Goal: Task Accomplishment & Management: Complete application form

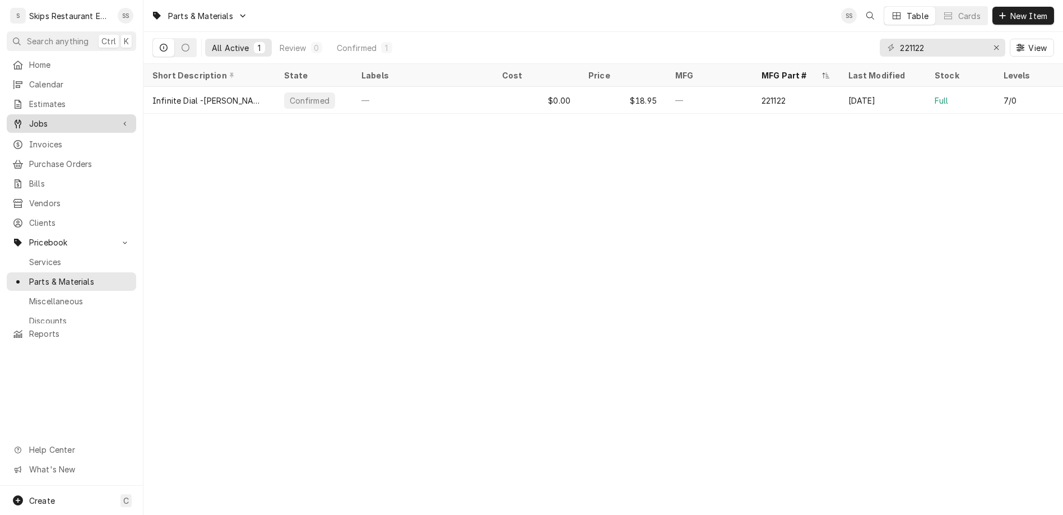
click at [29, 118] on span "Jobs" at bounding box center [71, 124] width 85 height 12
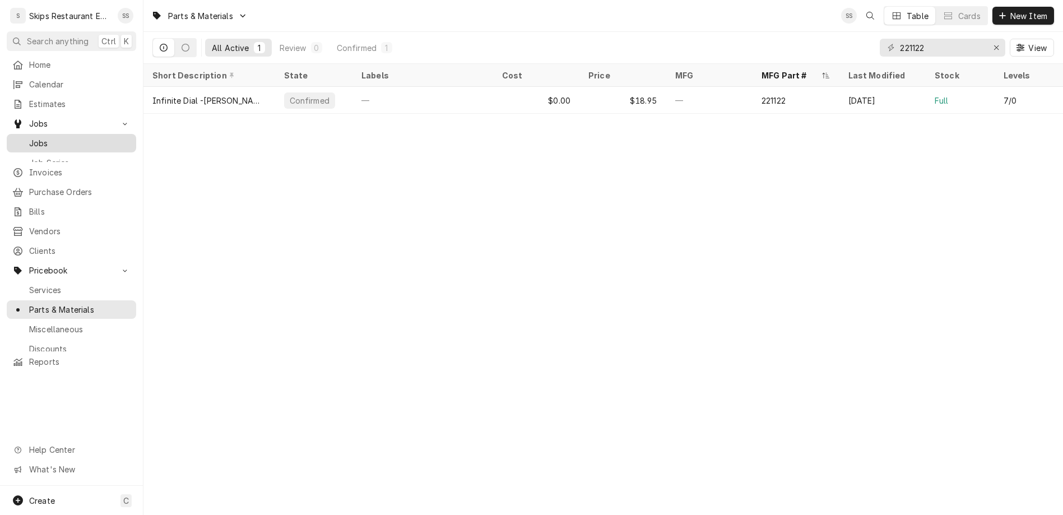
click at [45, 136] on div "Jobs" at bounding box center [71, 143] width 125 height 14
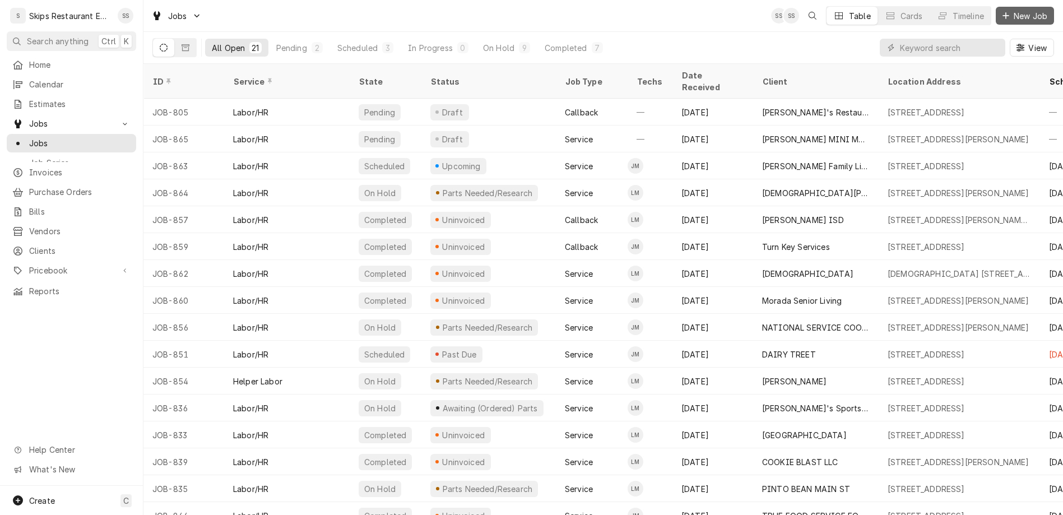
click at [1034, 12] on span "New Job" at bounding box center [1030, 16] width 38 height 12
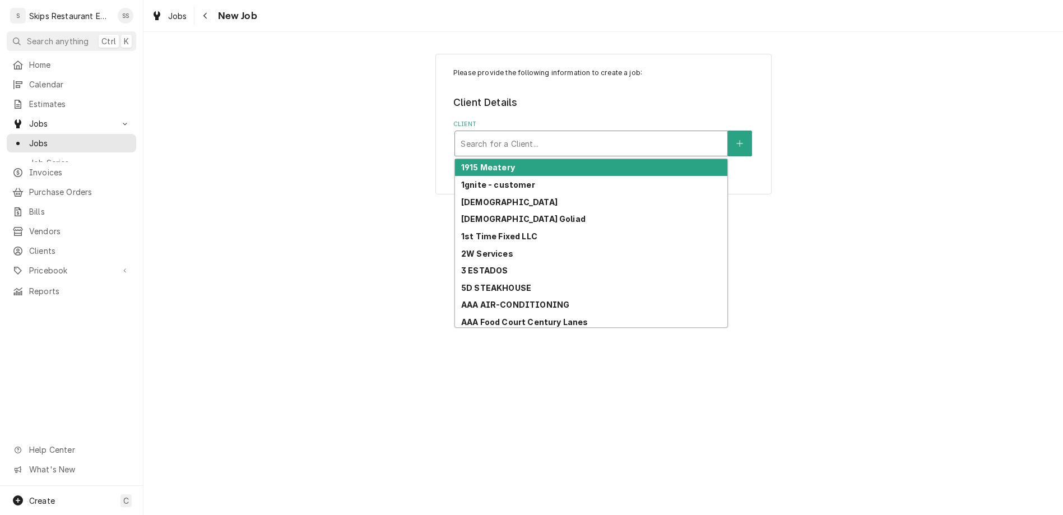
click at [541, 133] on div "Client" at bounding box center [591, 143] width 261 height 20
type input "1"
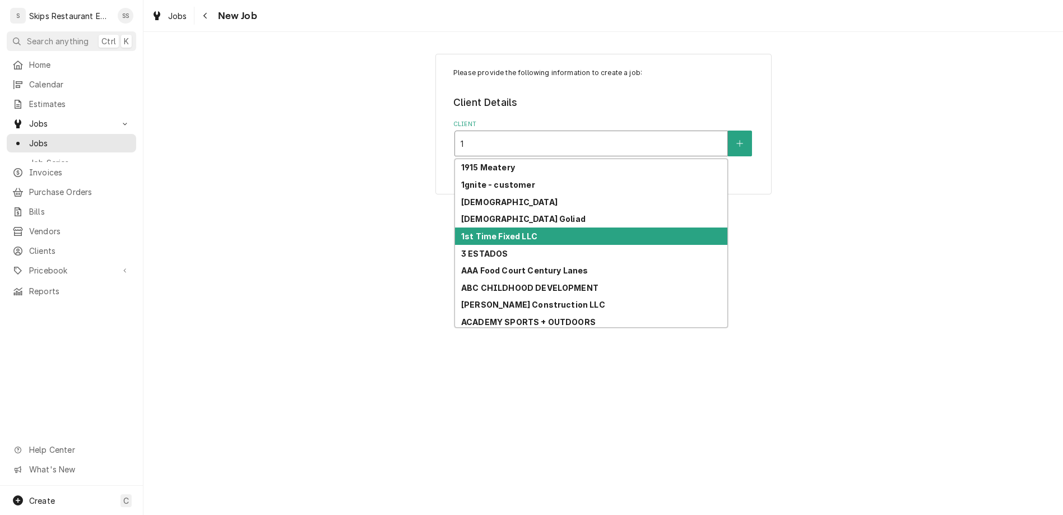
click at [497, 231] on strong "1st Time Fixed LLC" at bounding box center [499, 236] width 76 height 10
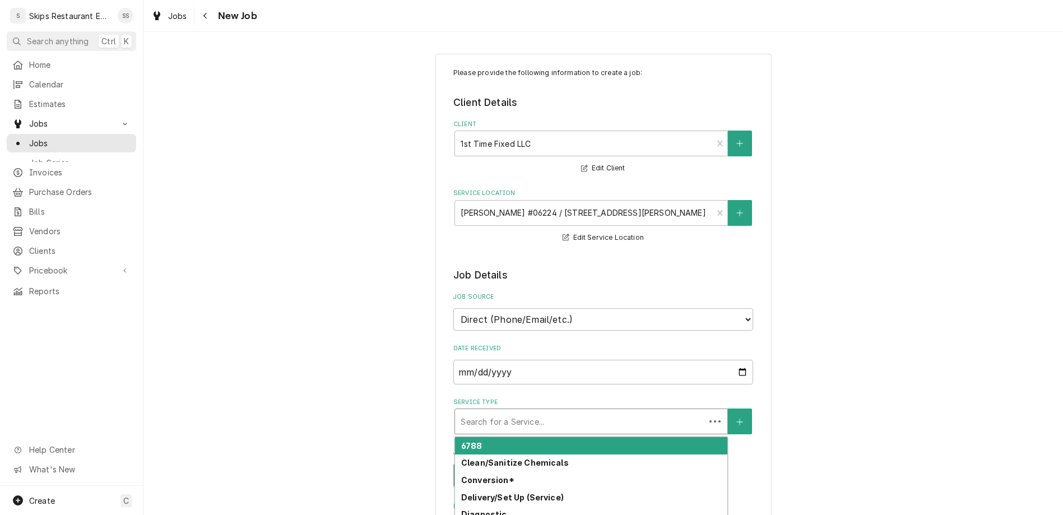
click at [527, 411] on div "Service Type" at bounding box center [580, 421] width 239 height 20
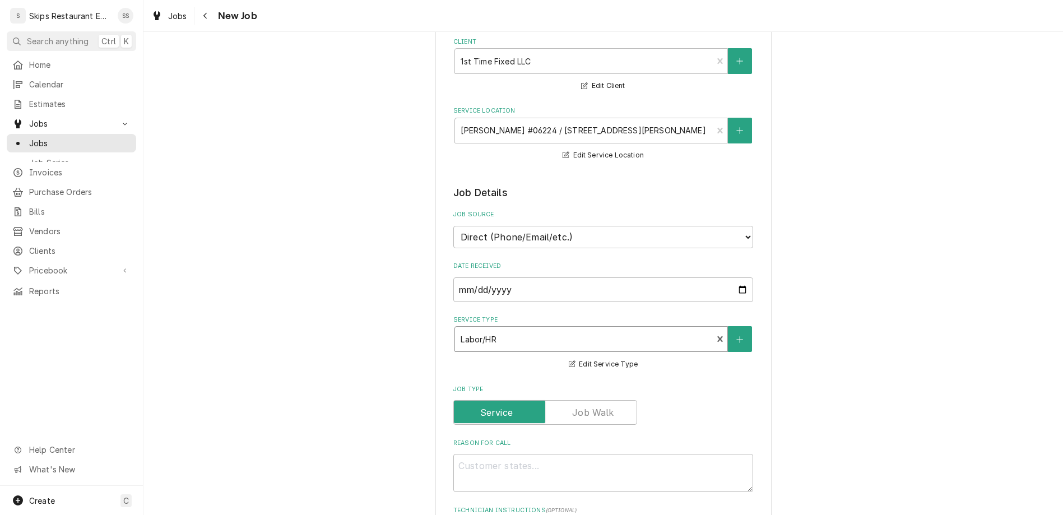
scroll to position [87, 0]
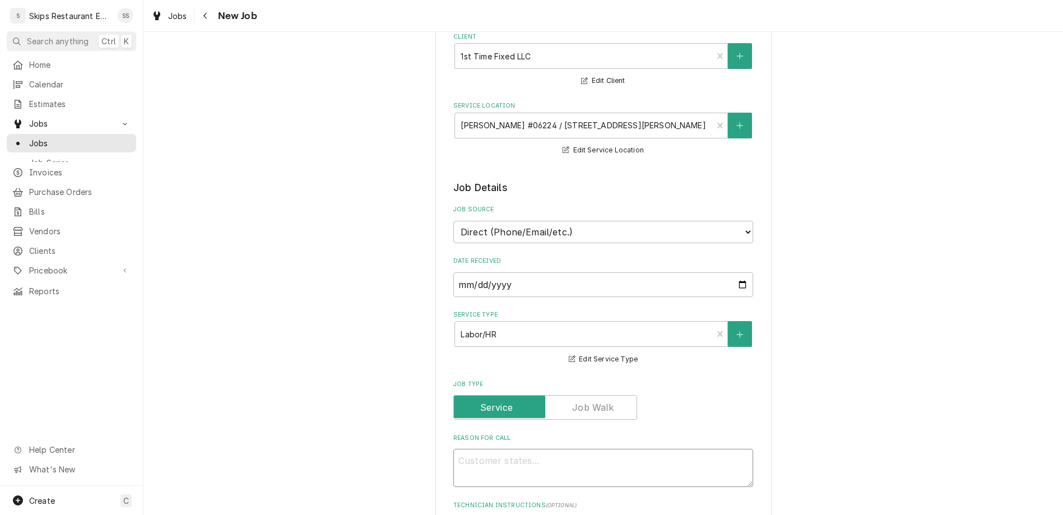
click at [482, 449] on textarea "Reason For Call" at bounding box center [603, 468] width 300 height 38
type textarea "x"
type textarea "B"
type textarea "x"
type textarea "Ba"
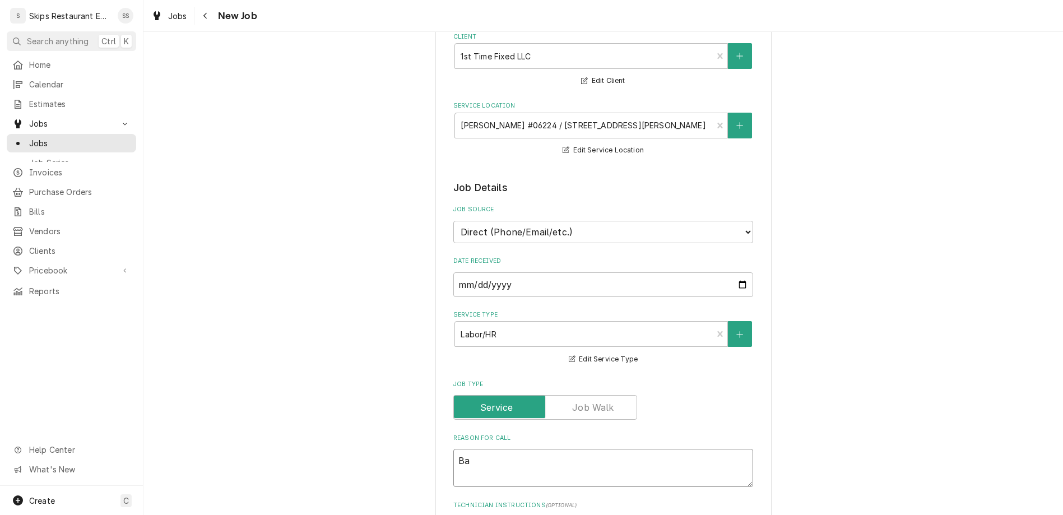
type textarea "x"
type textarea "Bac"
type textarea "x"
type textarea "Back"
type textarea "x"
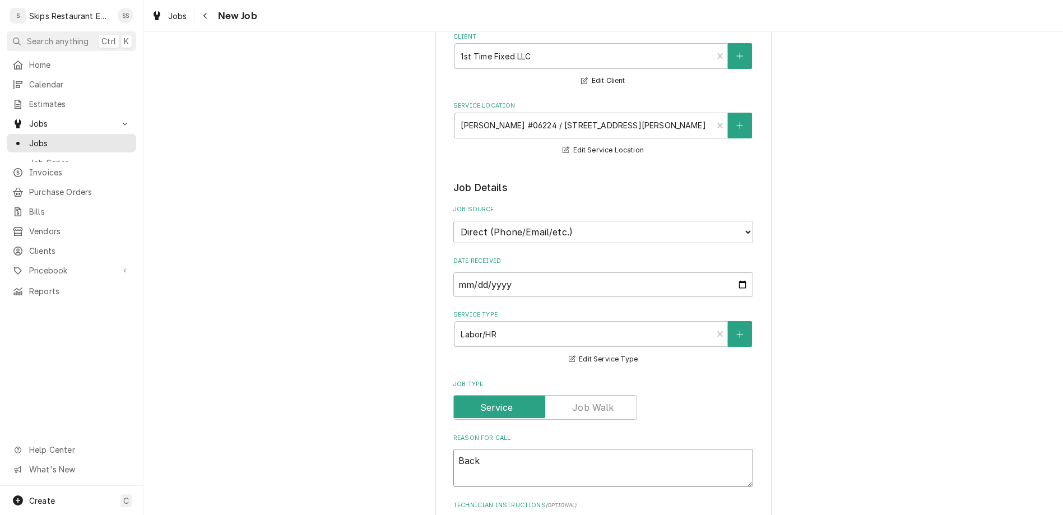
type textarea "Back"
type textarea "x"
type textarea "Back D"
type textarea "x"
type textarea "Back Do"
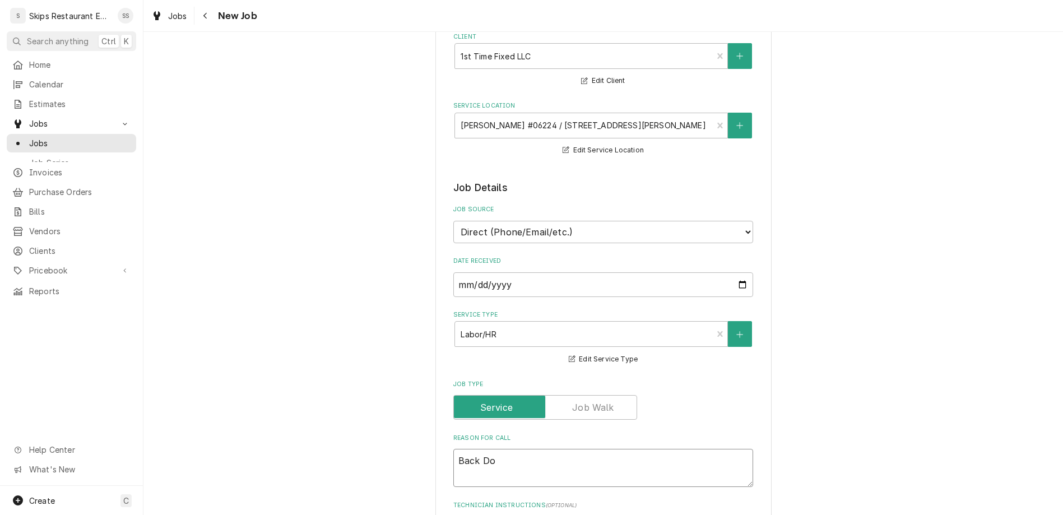
type textarea "x"
type textarea "Back Doo"
type textarea "x"
type textarea "Back Door"
type textarea "x"
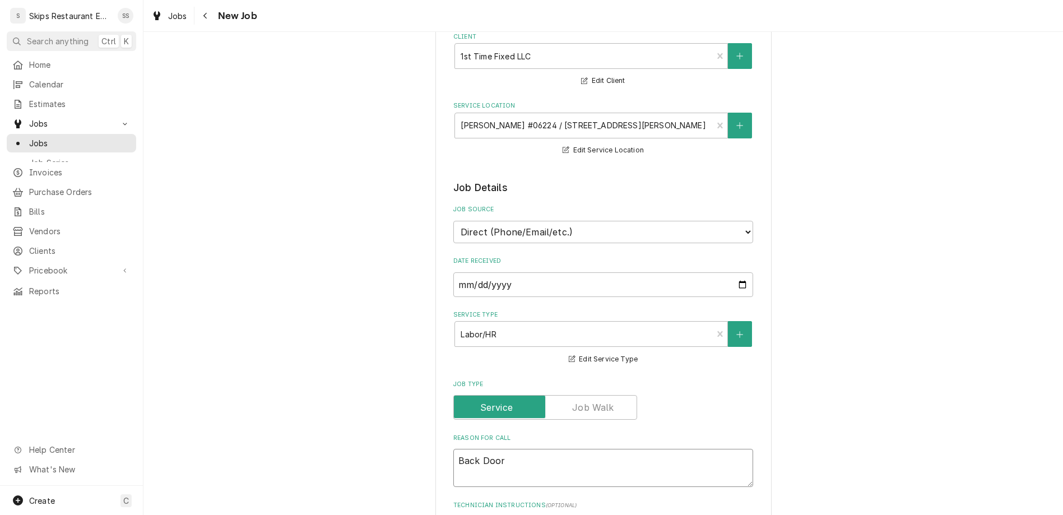
type textarea "Back Door"
type textarea "x"
type textarea "Back Door F"
type textarea "x"
type textarea "Back Door Fl"
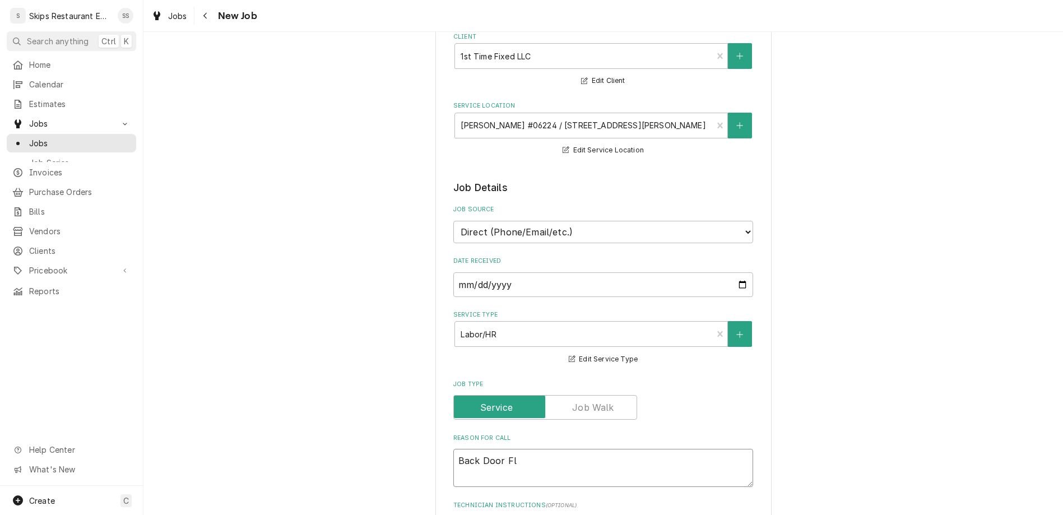
type textarea "x"
type textarea "Back Door Fly"
type textarea "x"
type textarea "Back Door Fly"
type textarea "x"
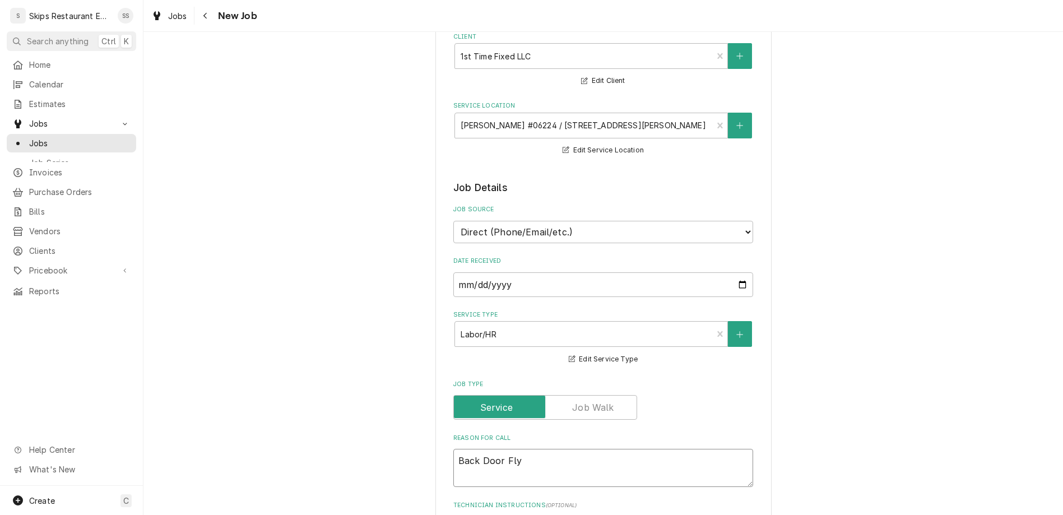
type textarea "Back Door Fly F"
type textarea "x"
type textarea "Back Door Fly Fa"
type textarea "x"
type textarea "Back Door Fly Fan"
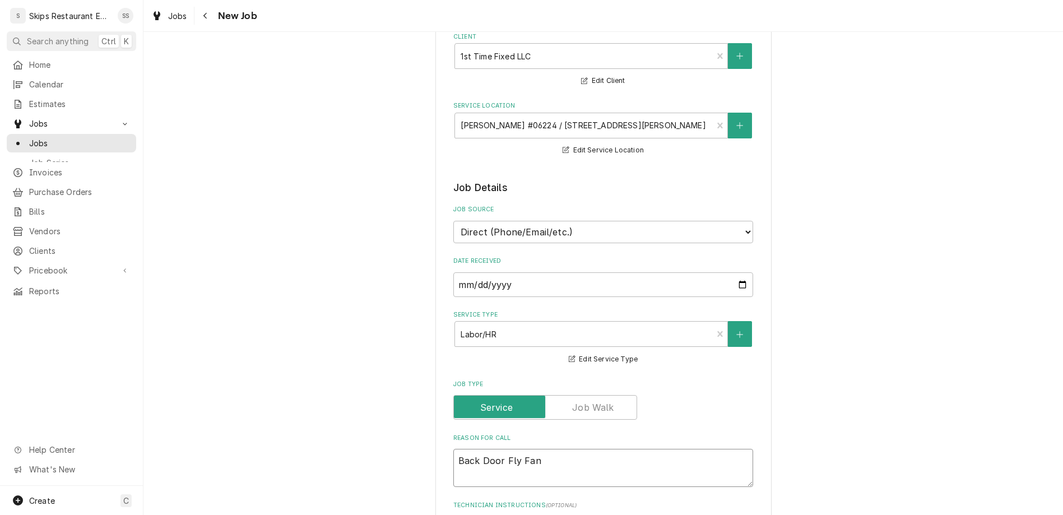
type textarea "x"
type textarea "Back Door Fly Fan"
type textarea "x"
type textarea "Back Door Fly Fan n"
type textarea "x"
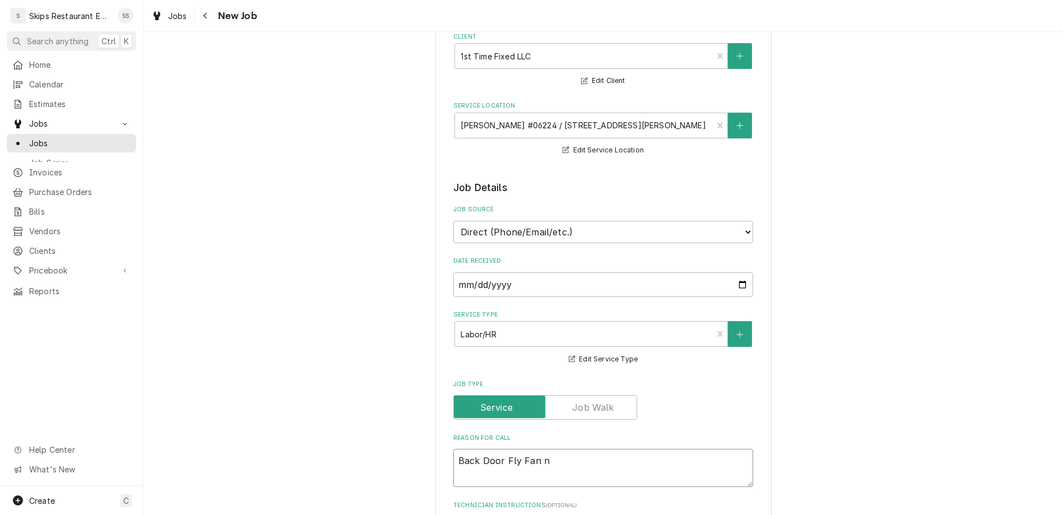
type textarea "Back Door Fly Fan no"
type textarea "x"
type textarea "Back Door Fly Fan not"
type textarea "x"
type textarea "Back Door Fly Fan not"
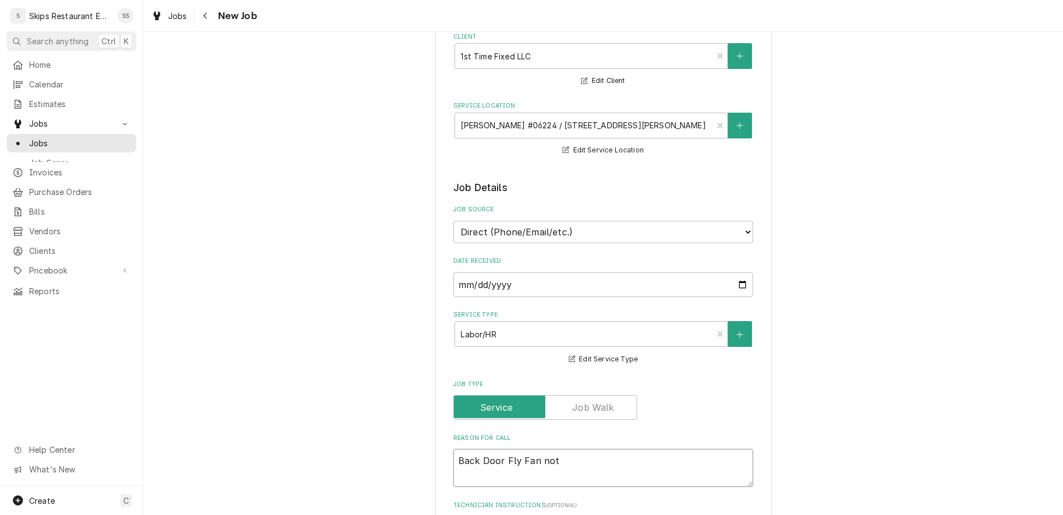
type textarea "x"
type textarea "Back Door Fly Fan not w"
type textarea "x"
type textarea "Back Door Fly Fan not wo"
type textarea "x"
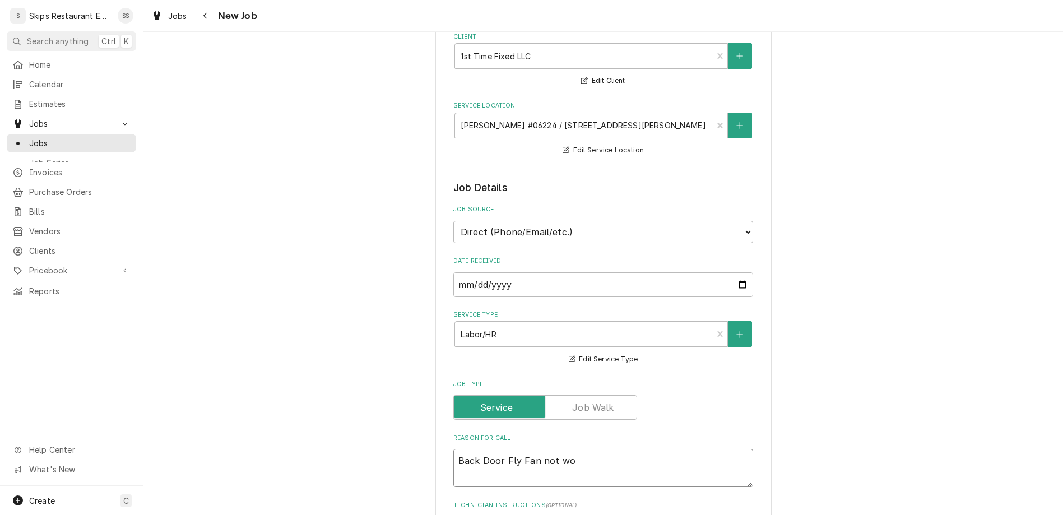
type textarea "Back Door Fly Fan not wor"
type textarea "x"
type textarea "Back Door Fly Fan not work"
type textarea "x"
type textarea "Back Door Fly Fan not worki"
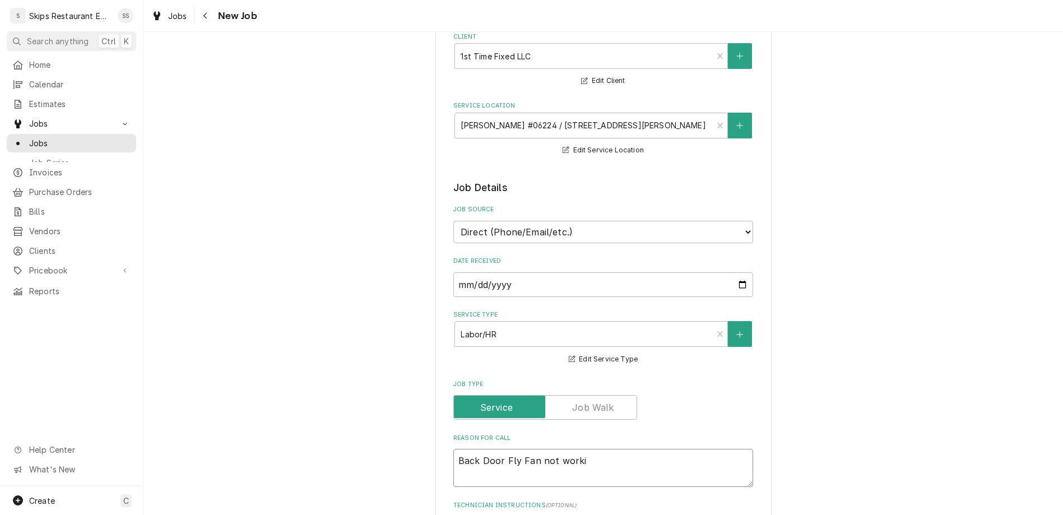
type textarea "x"
type textarea "Back Door Fly Fan not workin"
type textarea "x"
type textarea "Back Door Fly Fan not working"
type textarea "x"
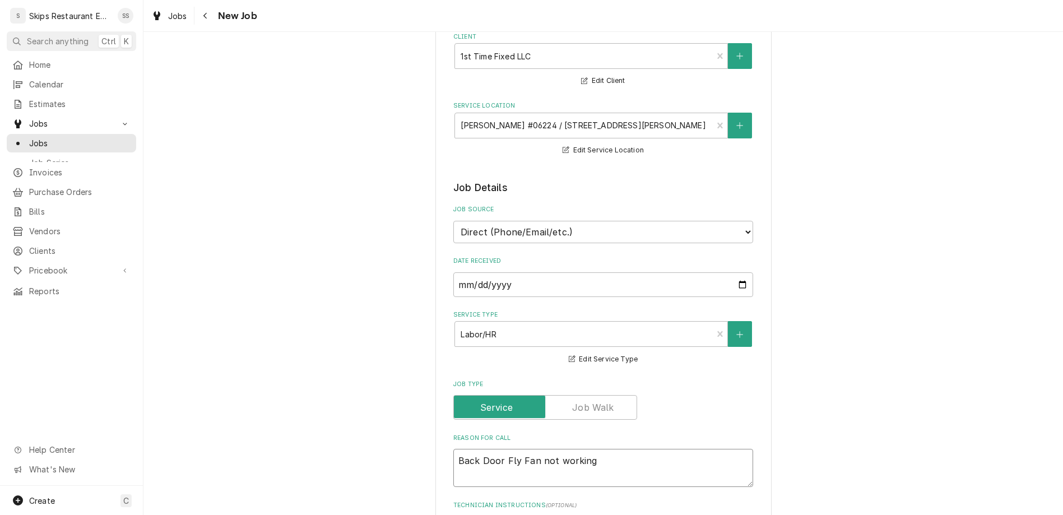
type textarea "Back Door Fly Fan not working."
type textarea "x"
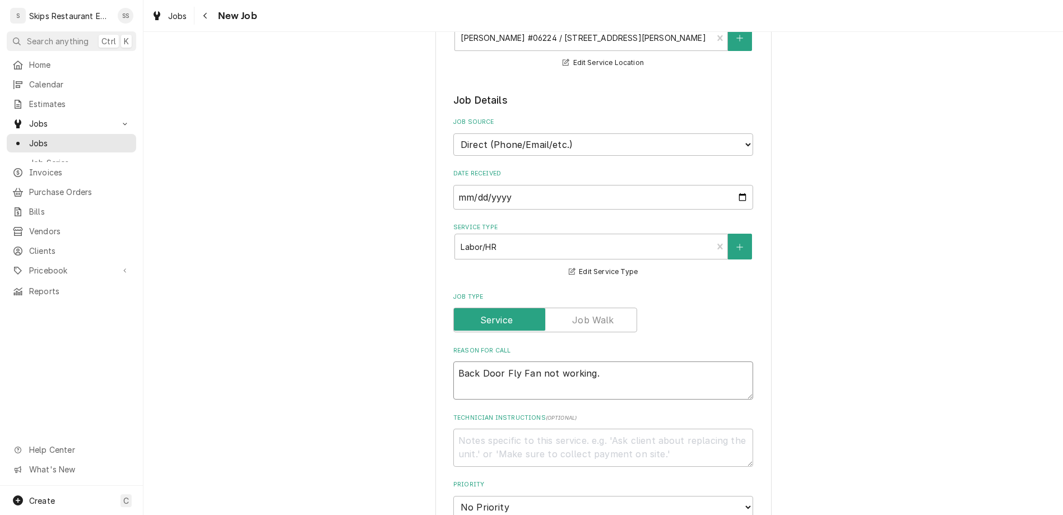
scroll to position [262, 0]
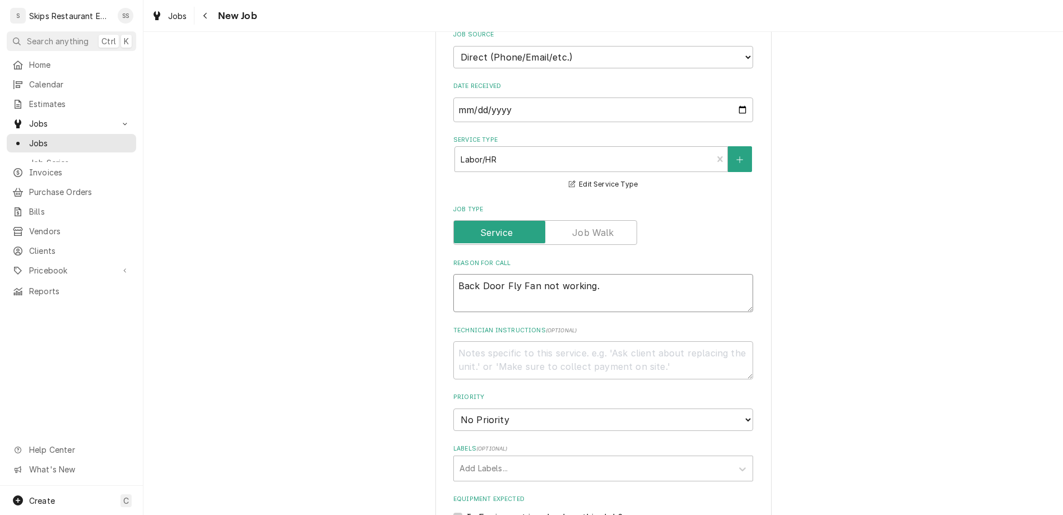
type textarea "Back Door Fly Fan not working."
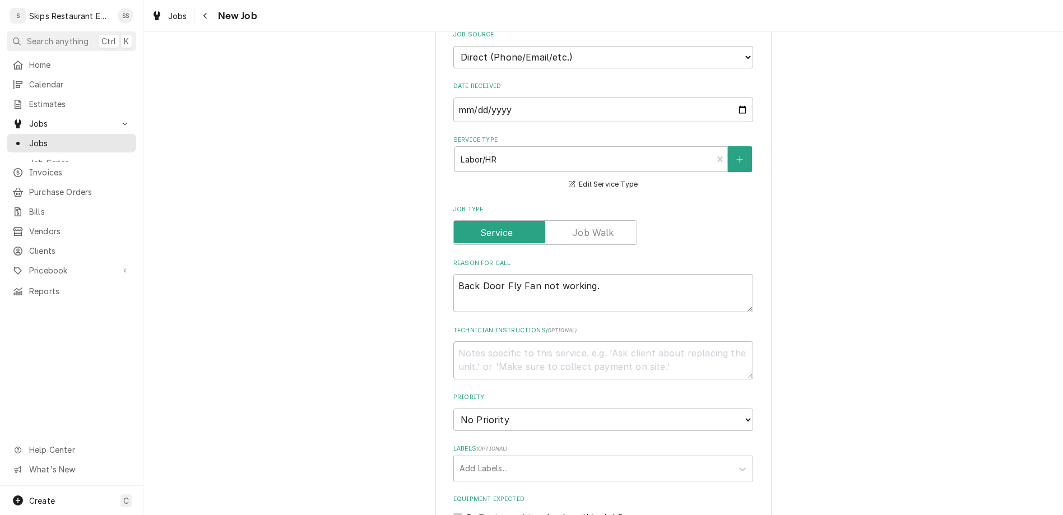
type textarea "x"
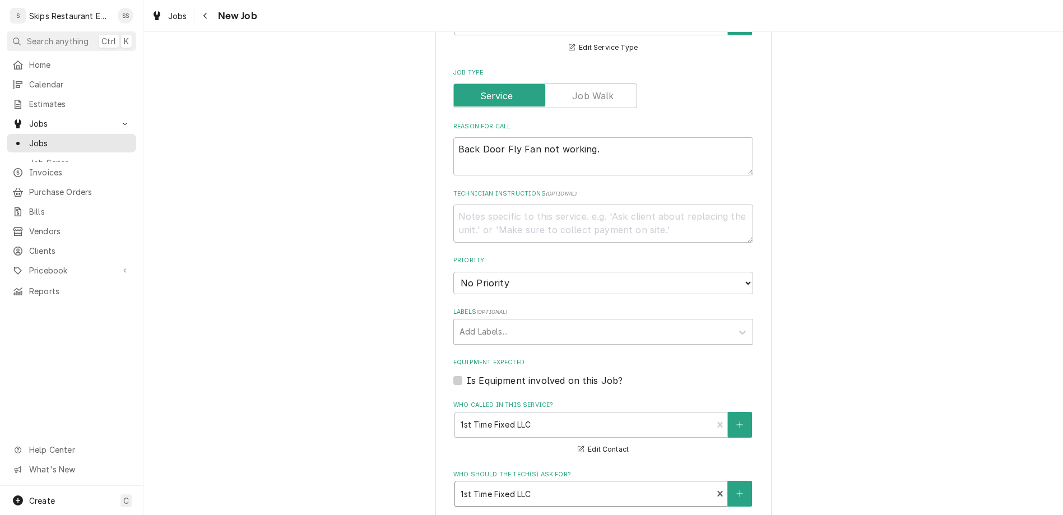
scroll to position [437, 0]
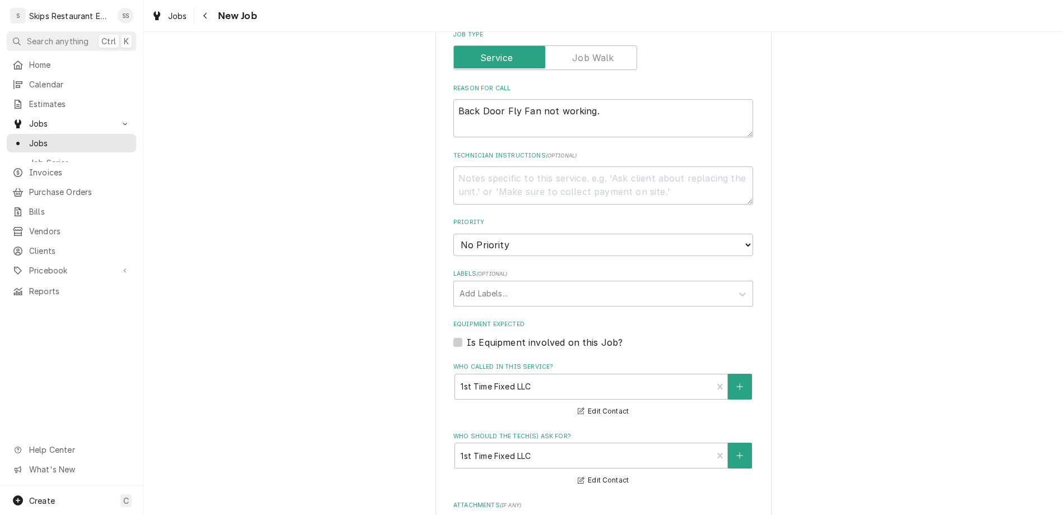
type input "2025-08-22"
type textarea "x"
select select "09:00:00"
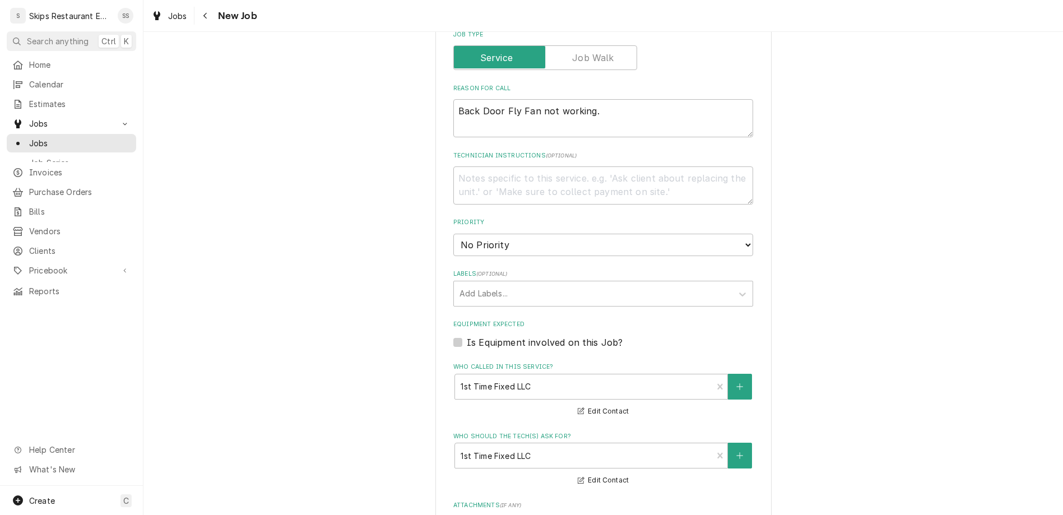
click option "9:00 AM" at bounding box center [0, 0] width 0 height 0
type textarea "x"
type input "1"
type textarea "x"
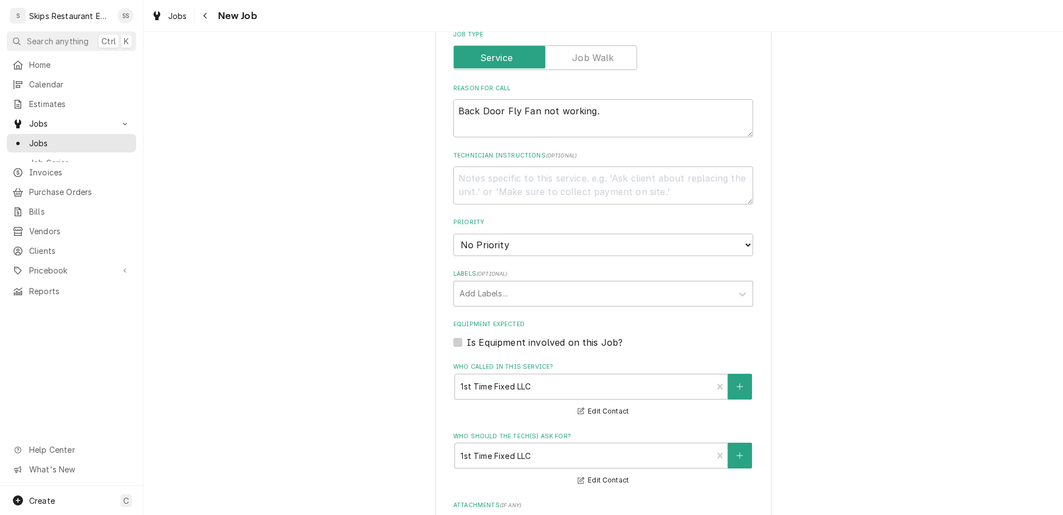
type input "1"
type textarea "x"
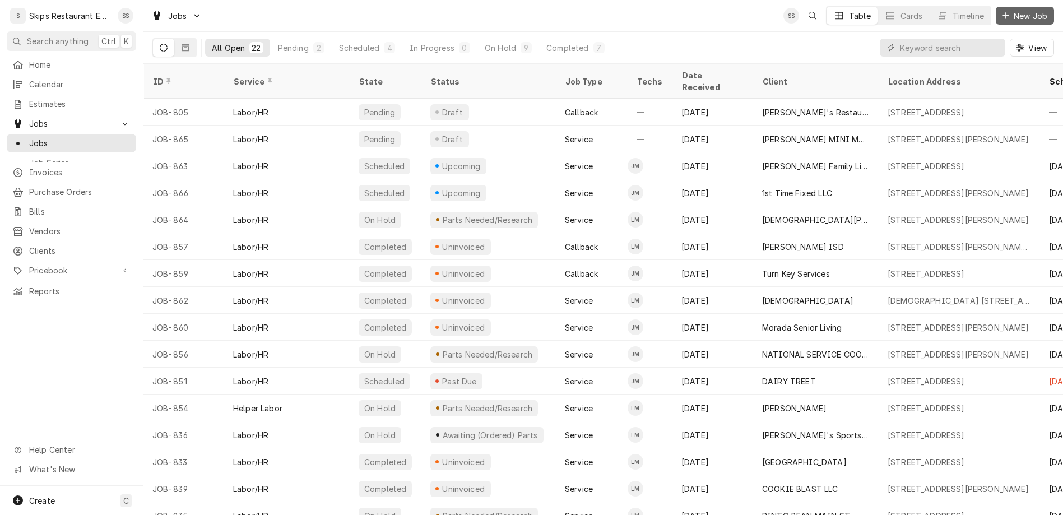
click at [1030, 13] on span "New Job" at bounding box center [1030, 16] width 38 height 12
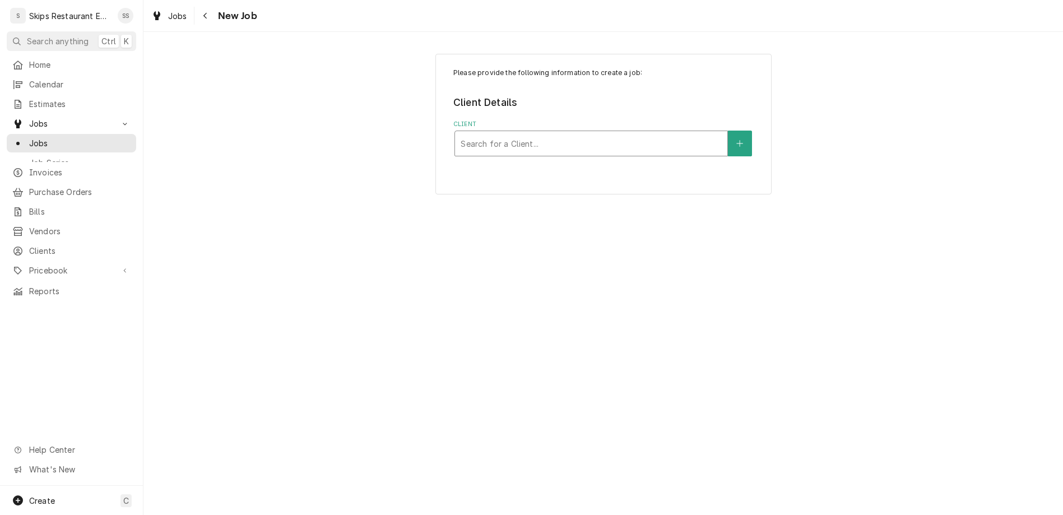
click at [570, 133] on div "Client" at bounding box center [591, 143] width 261 height 20
type input "tot"
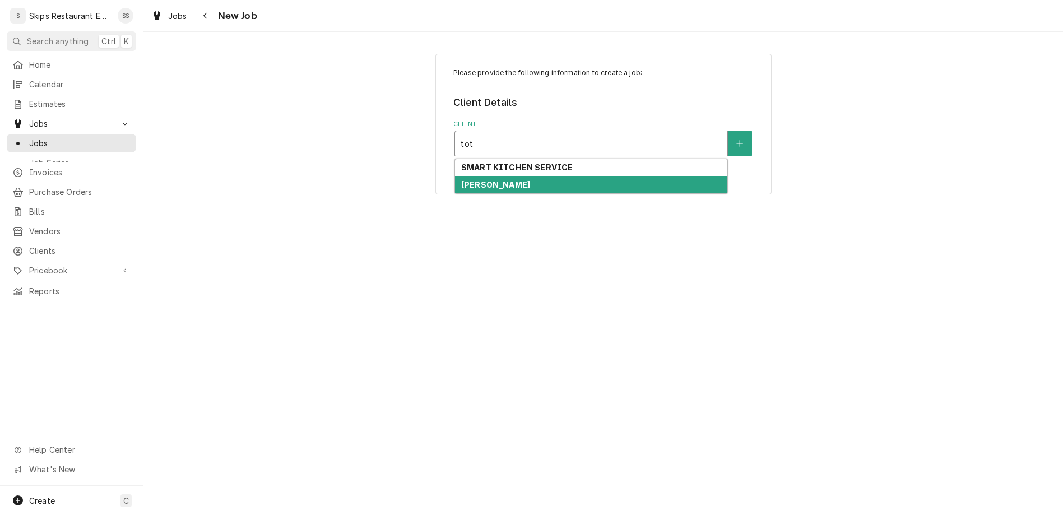
click at [503, 180] on strong "[PERSON_NAME]" at bounding box center [495, 185] width 69 height 10
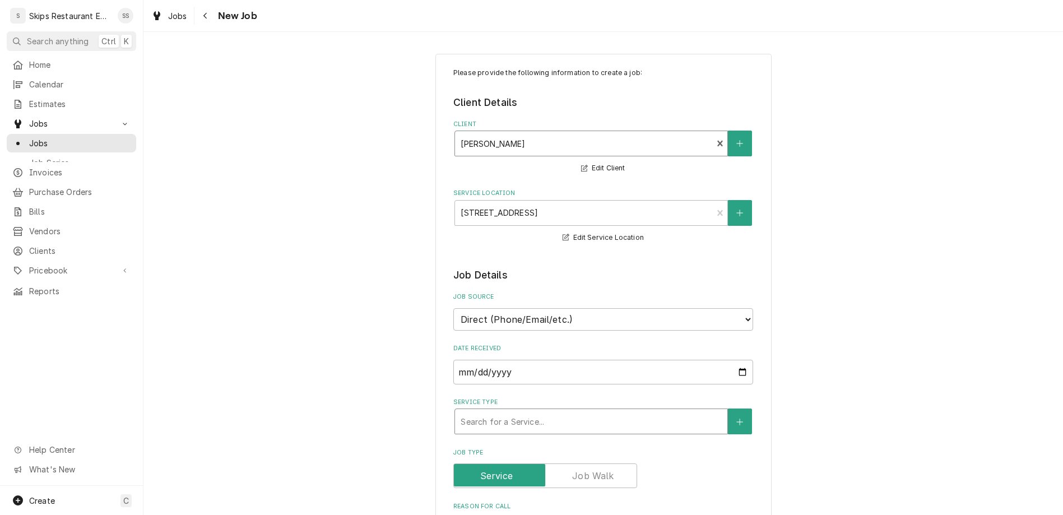
click at [504, 411] on div "Service Type" at bounding box center [591, 421] width 261 height 20
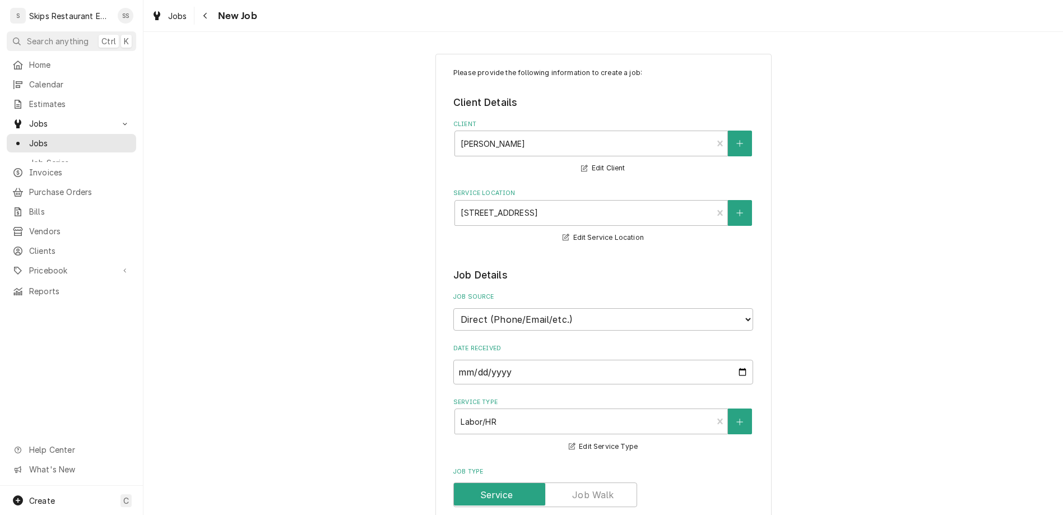
type textarea "x"
type textarea "I"
type textarea "x"
type textarea "Ic"
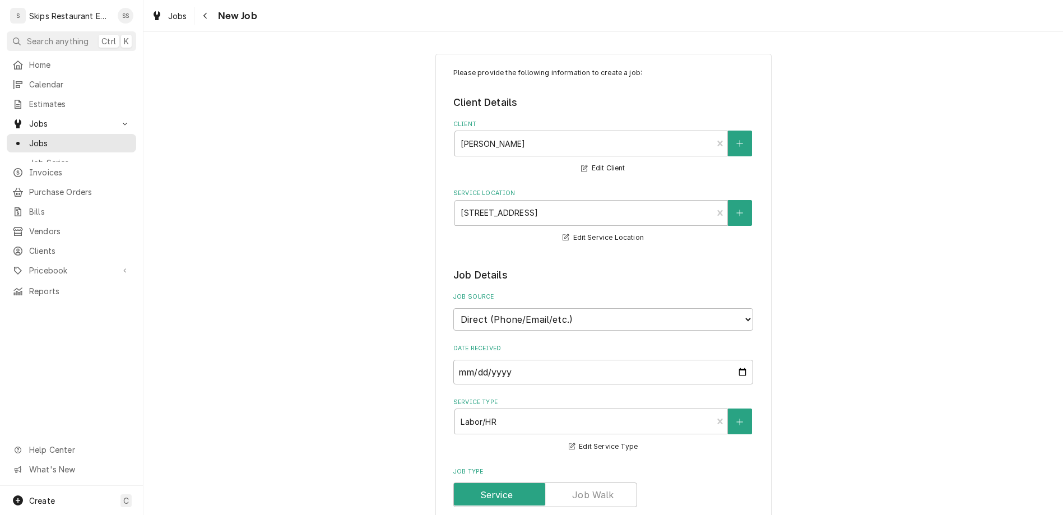
type textarea "x"
type textarea "Ice"
type textarea "x"
type textarea "Ice"
type textarea "x"
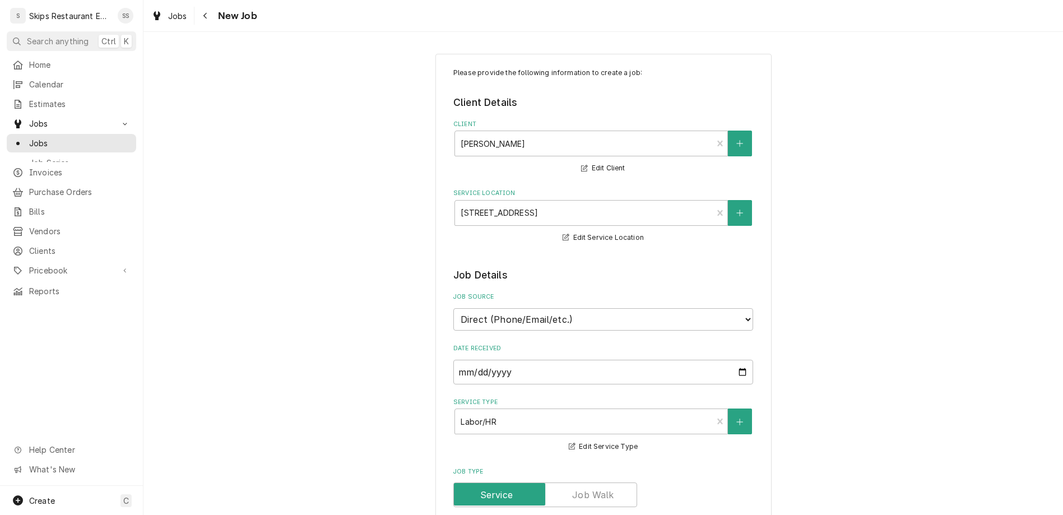
type textarea "Ice m"
type textarea "x"
type textarea "Ice ma"
type textarea "x"
type textarea "Ice mac"
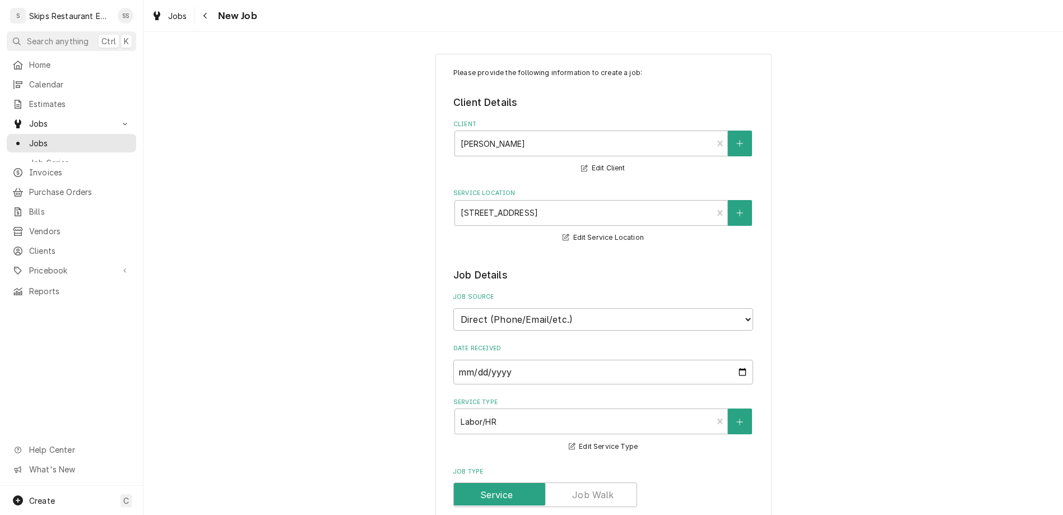
type textarea "x"
type textarea "Ice mach"
type textarea "x"
type textarea "Ice machi"
type textarea "x"
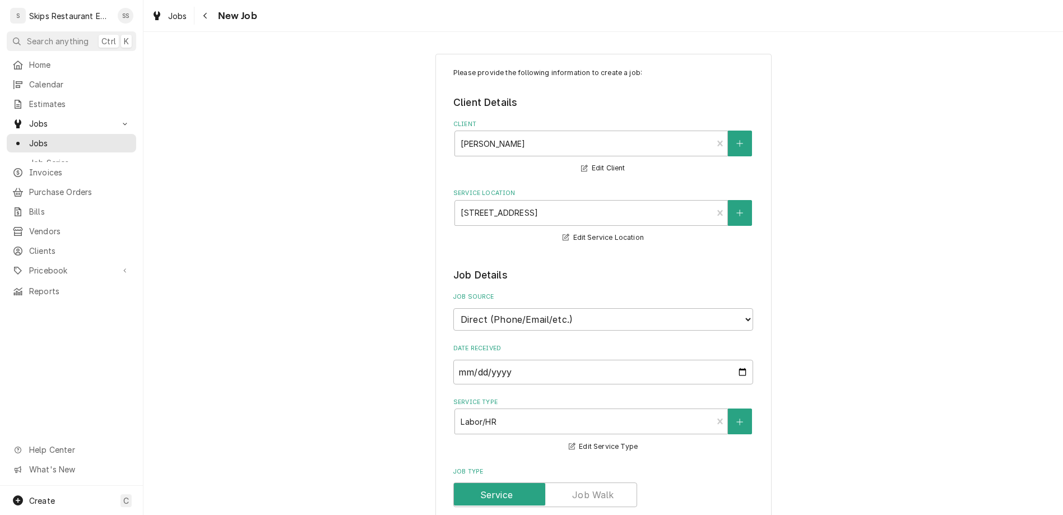
type textarea "Ice machin"
type textarea "x"
type textarea "Ice machine"
type textarea "x"
type textarea "Ice machine"
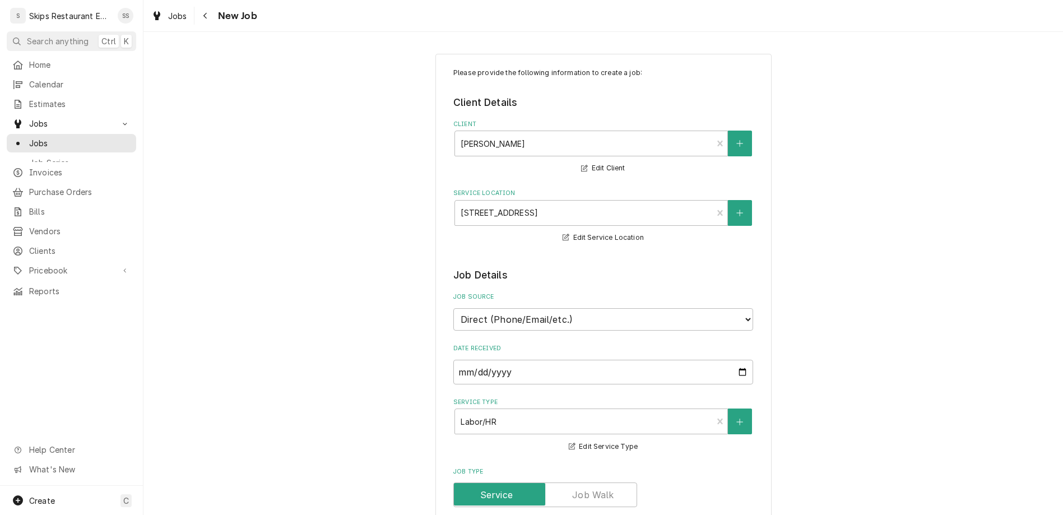
type textarea "x"
type textarea "Ice machine s"
type textarea "x"
type textarea "Ice machine st"
type textarea "x"
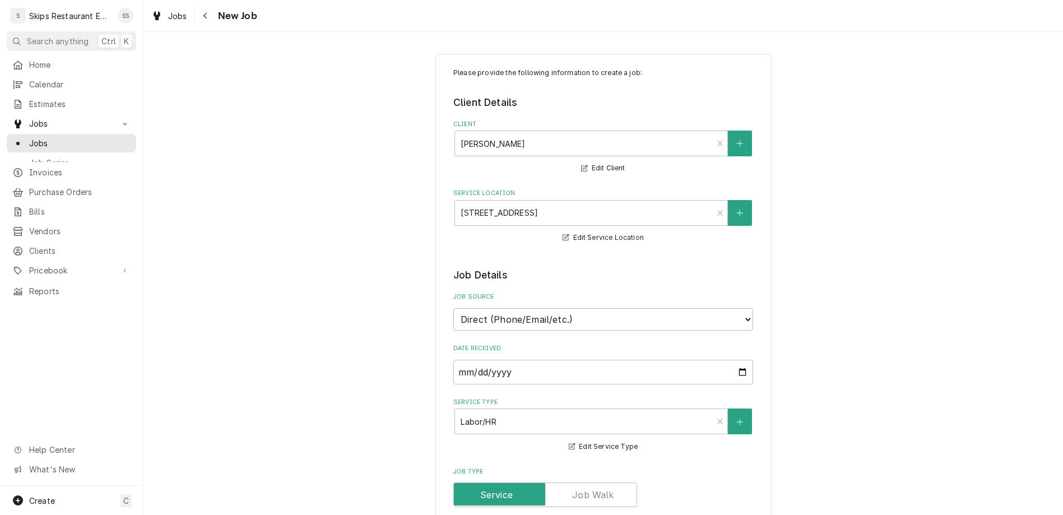
type textarea "Ice machine sti"
type textarea "x"
type textarea "Ice machine stil"
type textarea "x"
type textarea "Ice machine still"
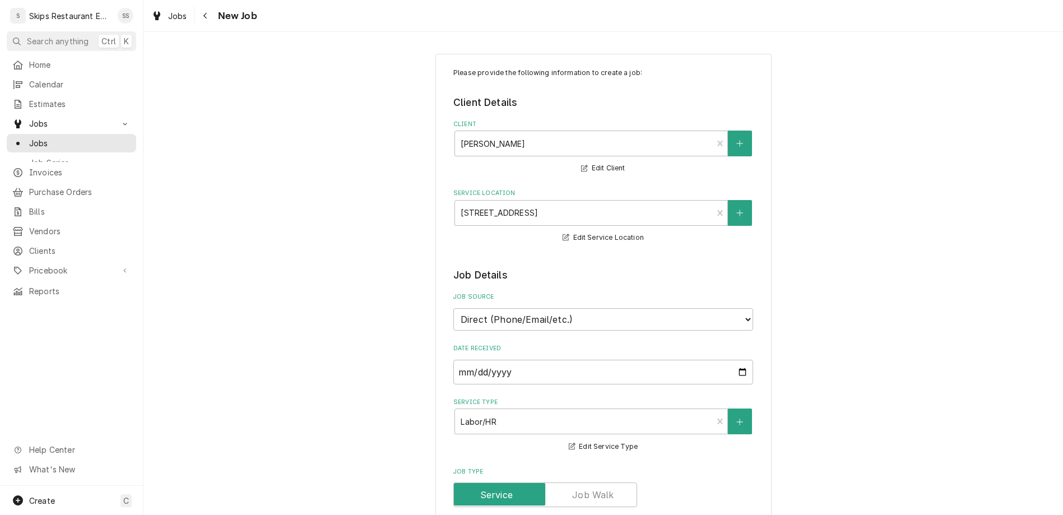
type textarea "x"
type textarea "Ice machine still"
type textarea "x"
type textarea "Ice machine still n"
type textarea "x"
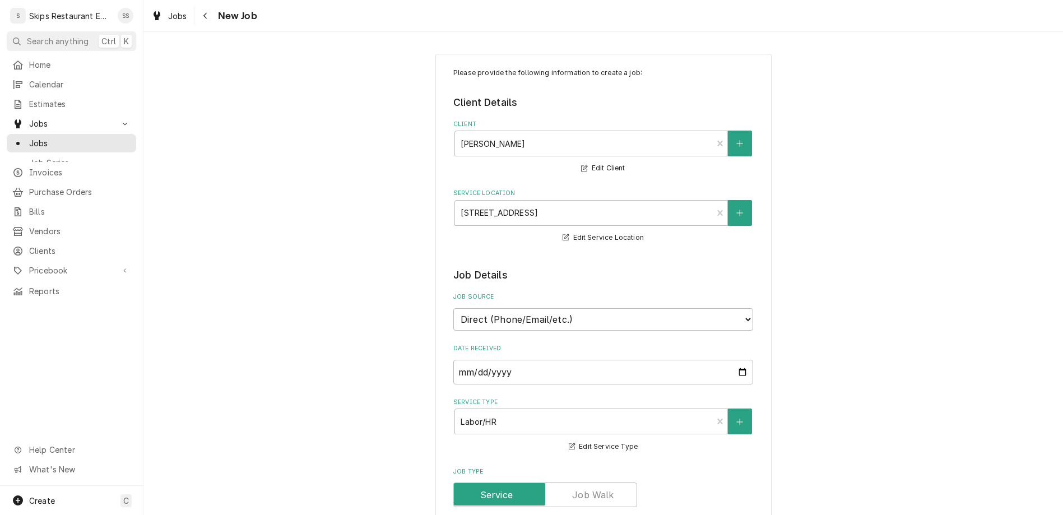
type textarea "Ice machine still no"
type textarea "x"
type textarea "Ice machine still not"
type textarea "x"
type textarea "Ice machine still not"
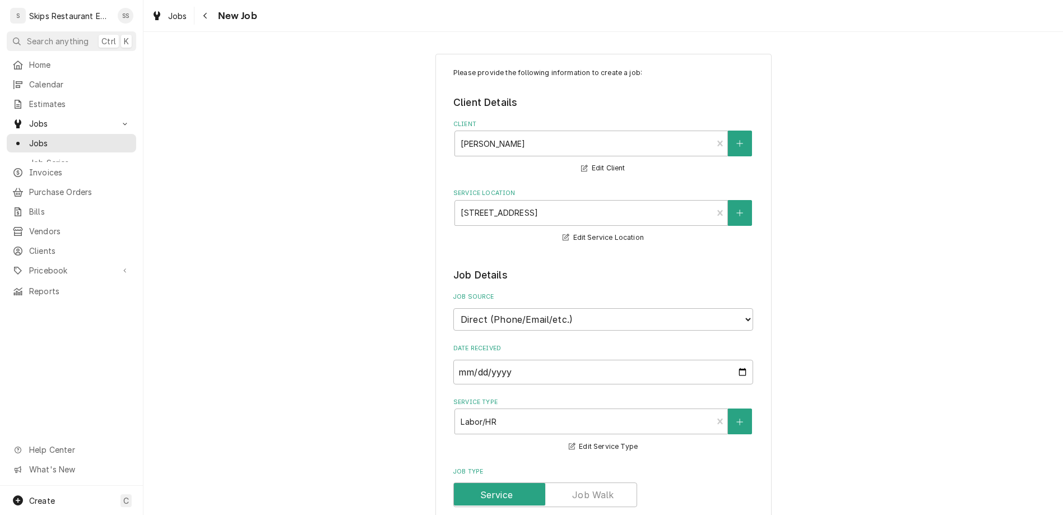
type textarea "x"
type textarea "Ice machine still not w"
type textarea "x"
type textarea "Ice machine still not wo"
type textarea "x"
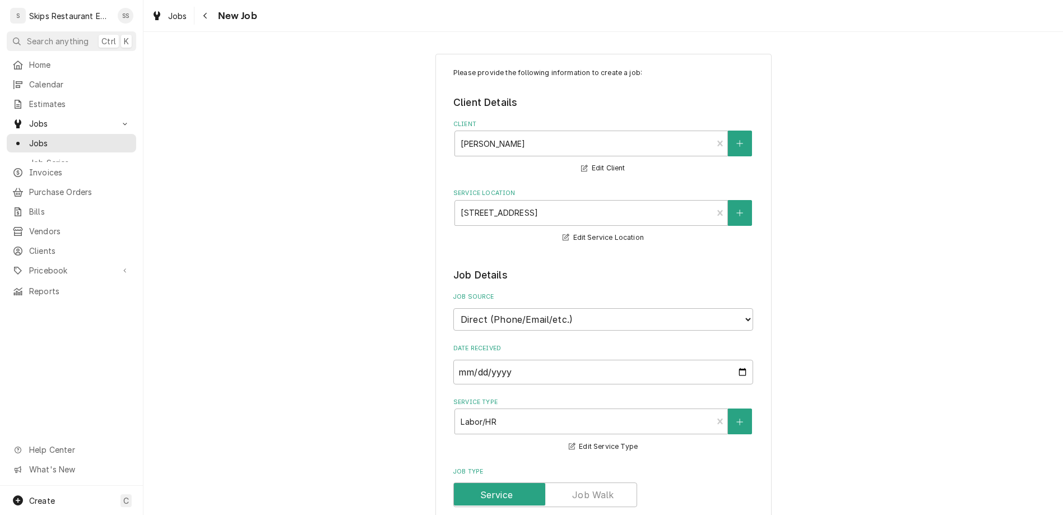
type textarea "Ice machine still not wor"
type textarea "x"
type textarea "Ice machine still not work"
type textarea "x"
type textarea "Ice machine still not worki"
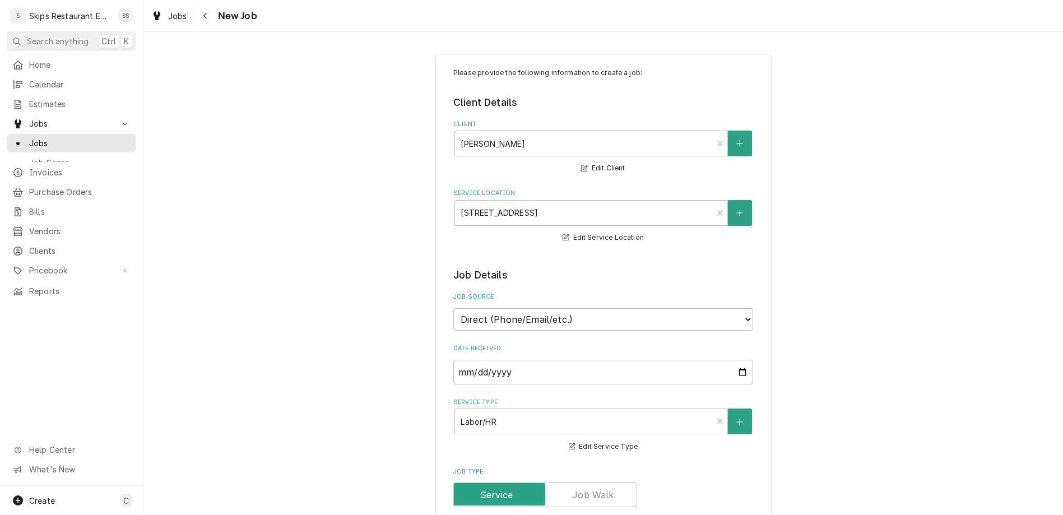
type textarea "x"
type textarea "Ice machine still not workin"
type textarea "x"
type textarea "Ice machine still not working"
type textarea "x"
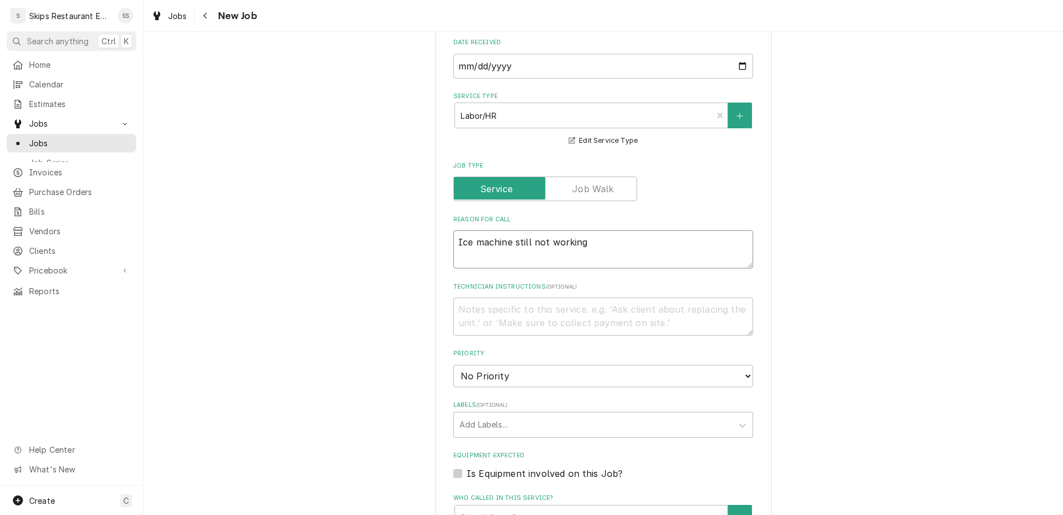
scroll to position [393, 0]
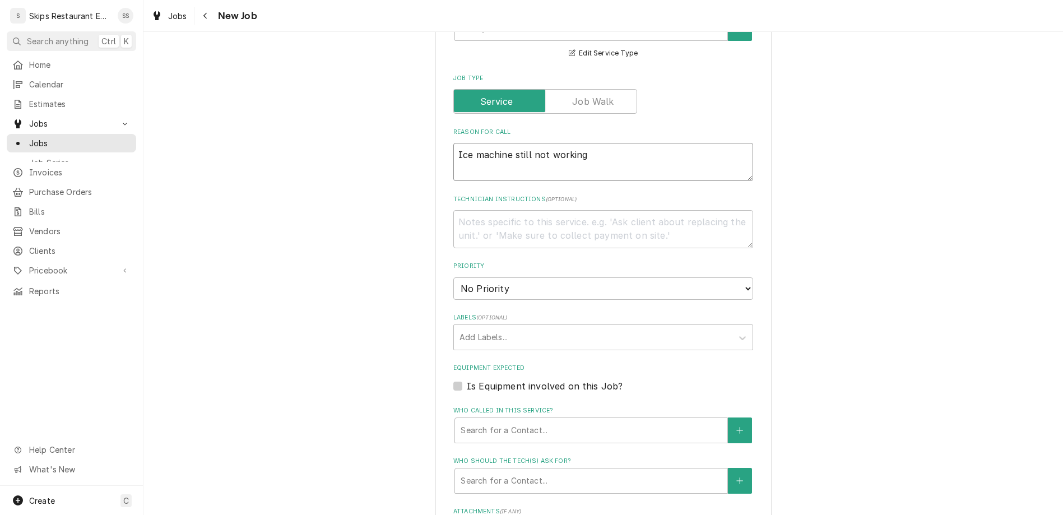
type textarea "Ice machine still not working"
click at [473, 379] on label "Is Equipment involved on this Job?" at bounding box center [545, 385] width 156 height 13
click at [473, 379] on input "Equipment Expected" at bounding box center [617, 391] width 300 height 25
checkbox input "true"
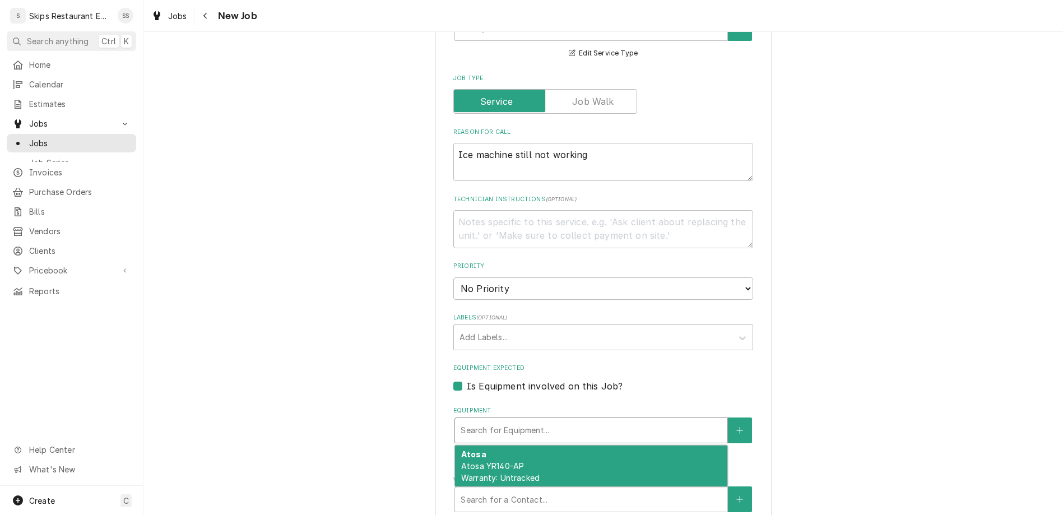
click at [520, 420] on div "Equipment" at bounding box center [591, 430] width 261 height 20
click at [491, 461] on span "Atosa YR140-AP Warranty: Untracked" at bounding box center [500, 471] width 78 height 21
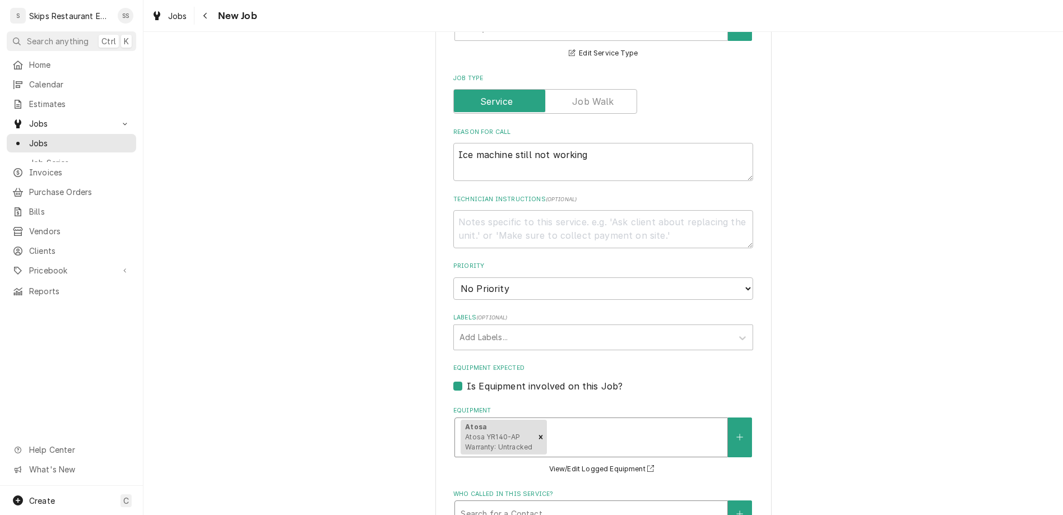
click at [490, 503] on div "Who called in this service?" at bounding box center [591, 513] width 261 height 20
type textarea "x"
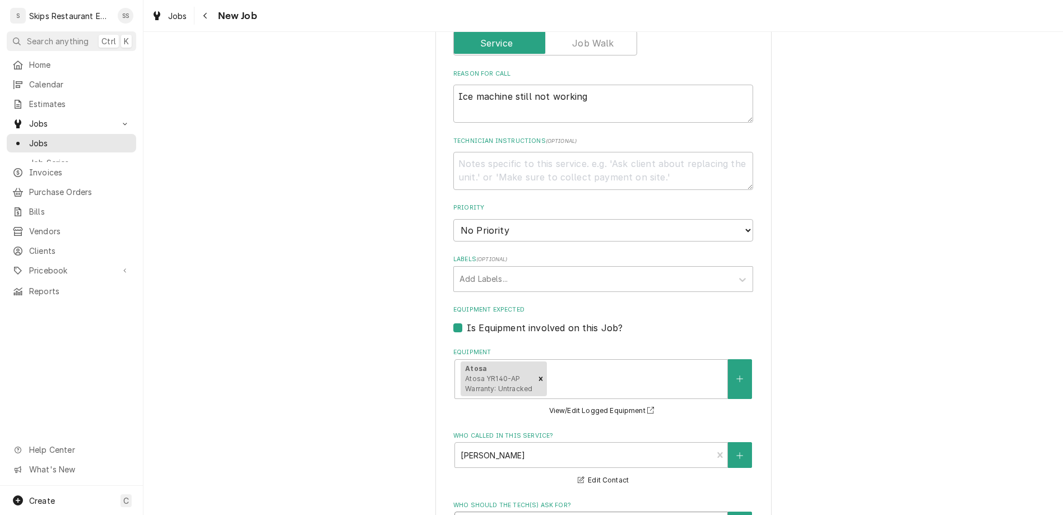
scroll to position [504, 0]
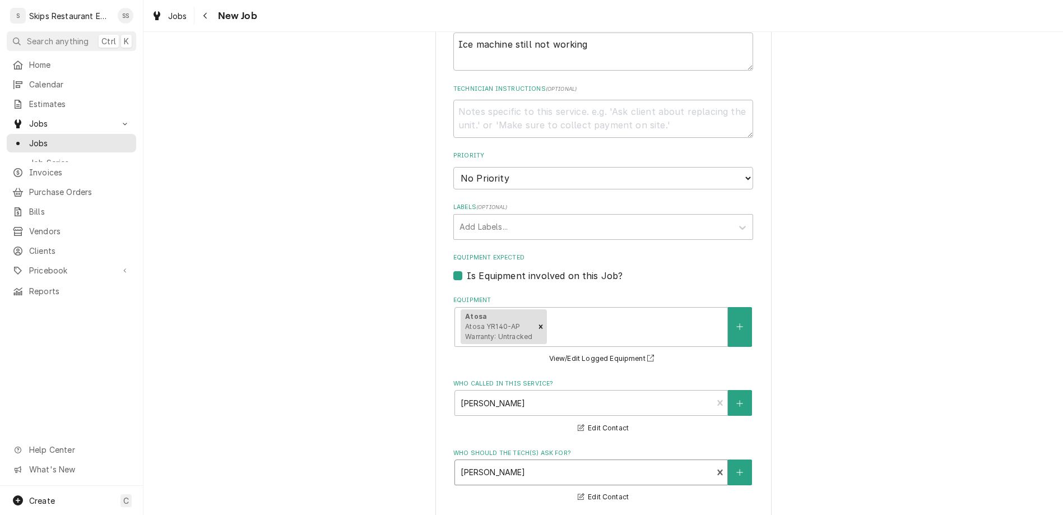
type input "2025-08-22"
type textarea "x"
select select "09:00:00"
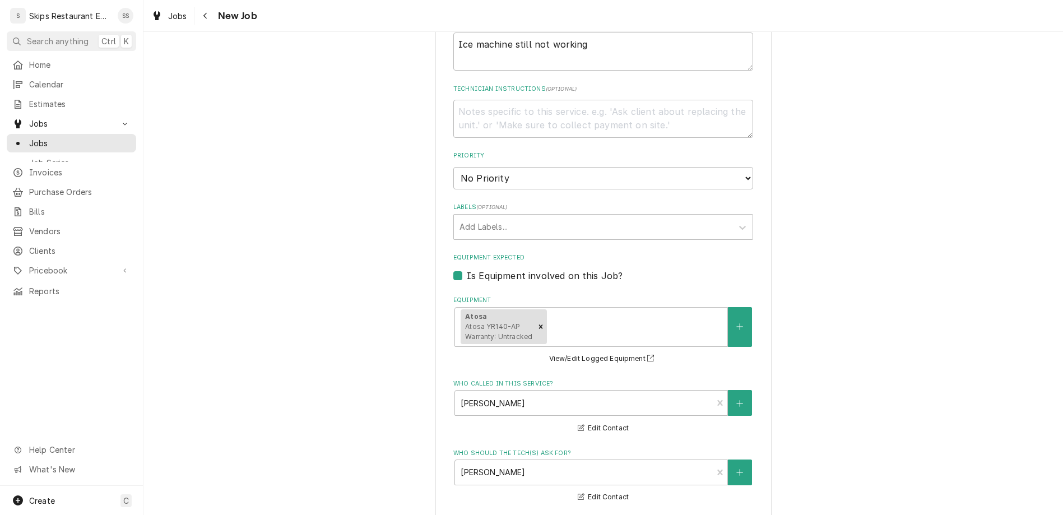
click option "9:00 AM" at bounding box center [0, 0] width 0 height 0
type textarea "x"
type input "1"
type textarea "x"
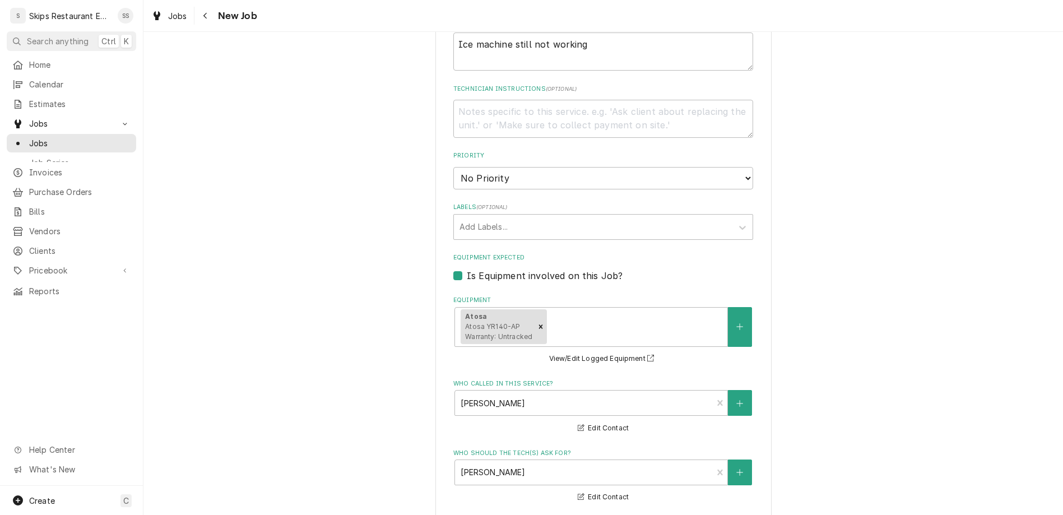
type input "1"
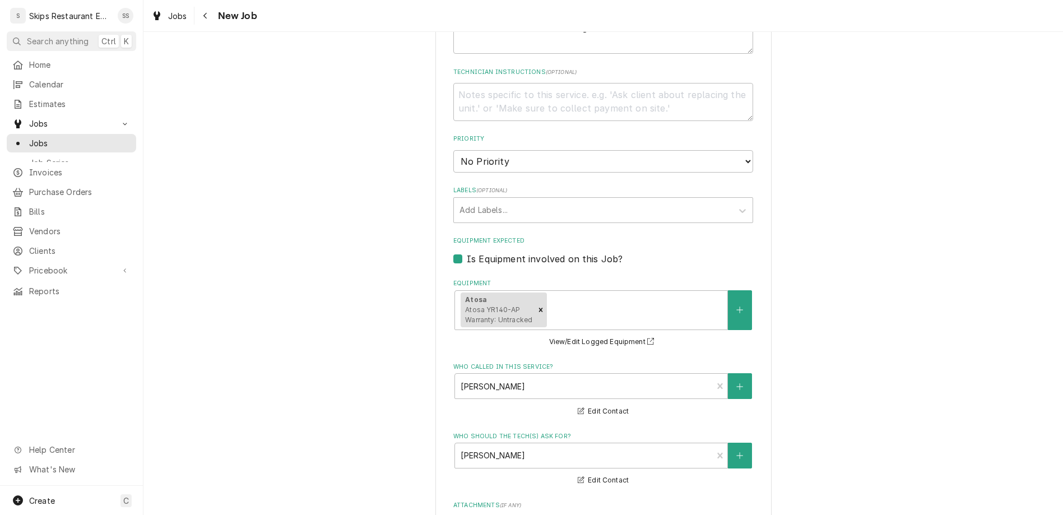
type textarea "x"
